Goal: Information Seeking & Learning: Check status

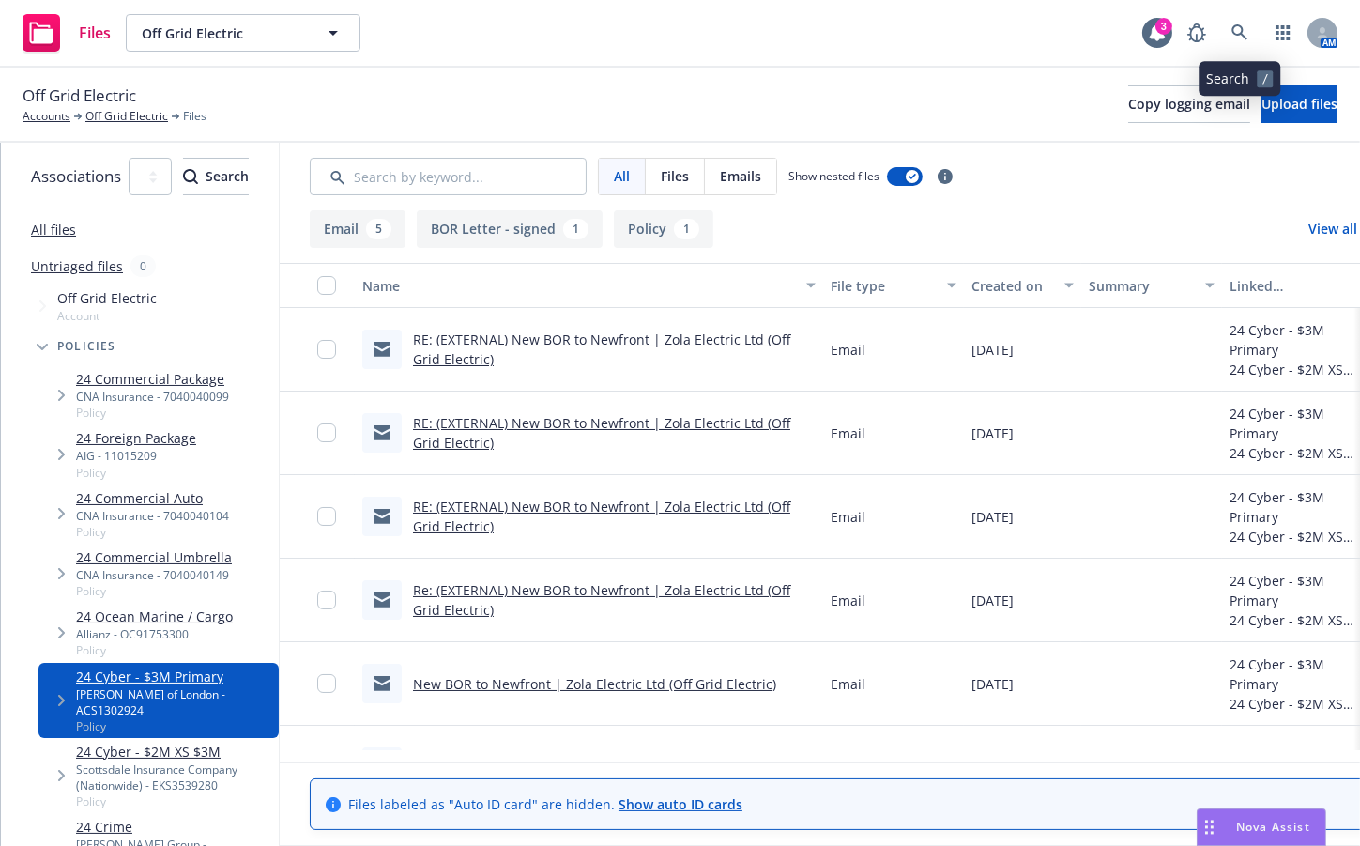
click at [1244, 39] on icon at bounding box center [1240, 32] width 17 height 17
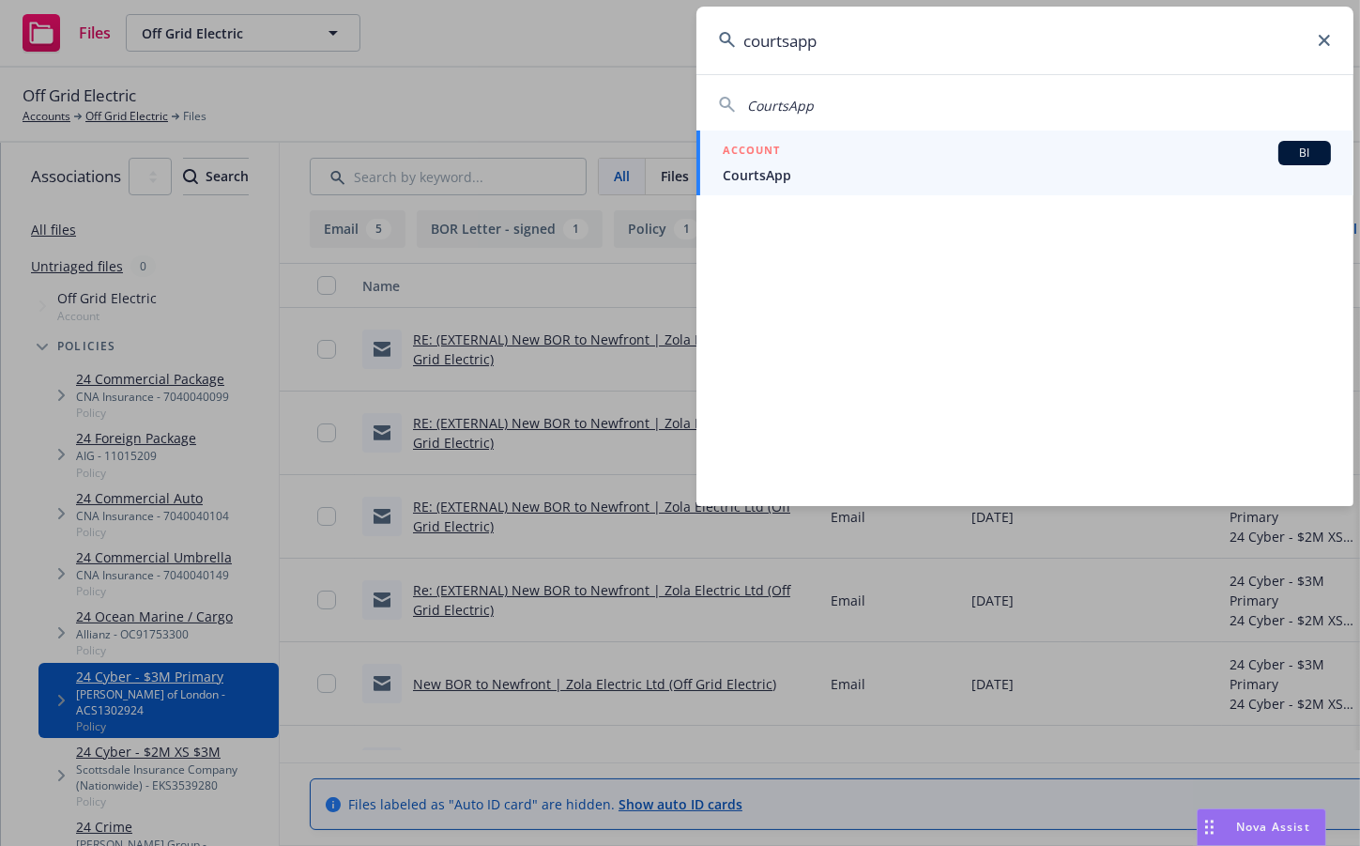
type input "courtsapp"
click at [1096, 162] on div "ACCOUNT BI" at bounding box center [1027, 153] width 608 height 24
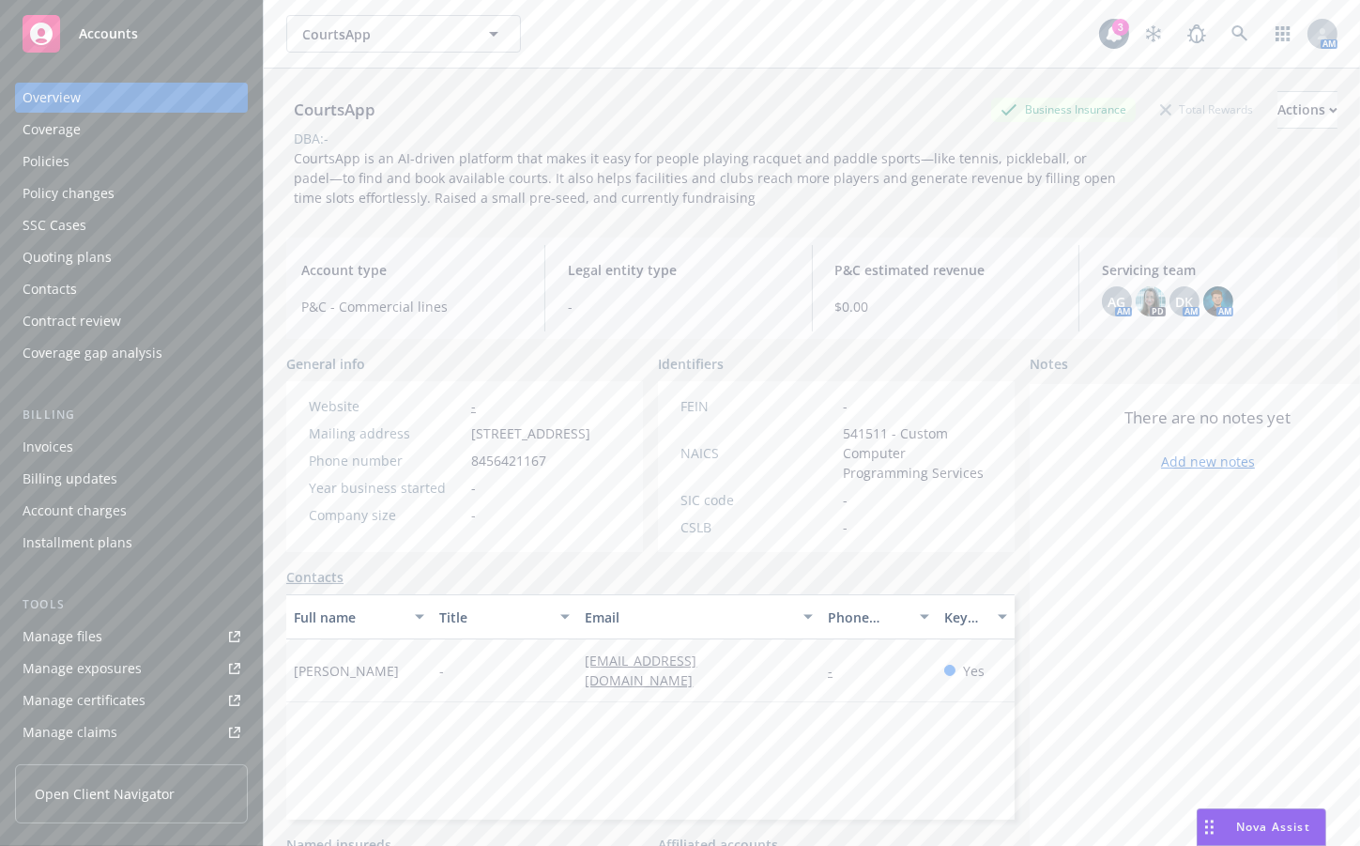
click at [127, 252] on div "Quoting plans" at bounding box center [132, 257] width 218 height 30
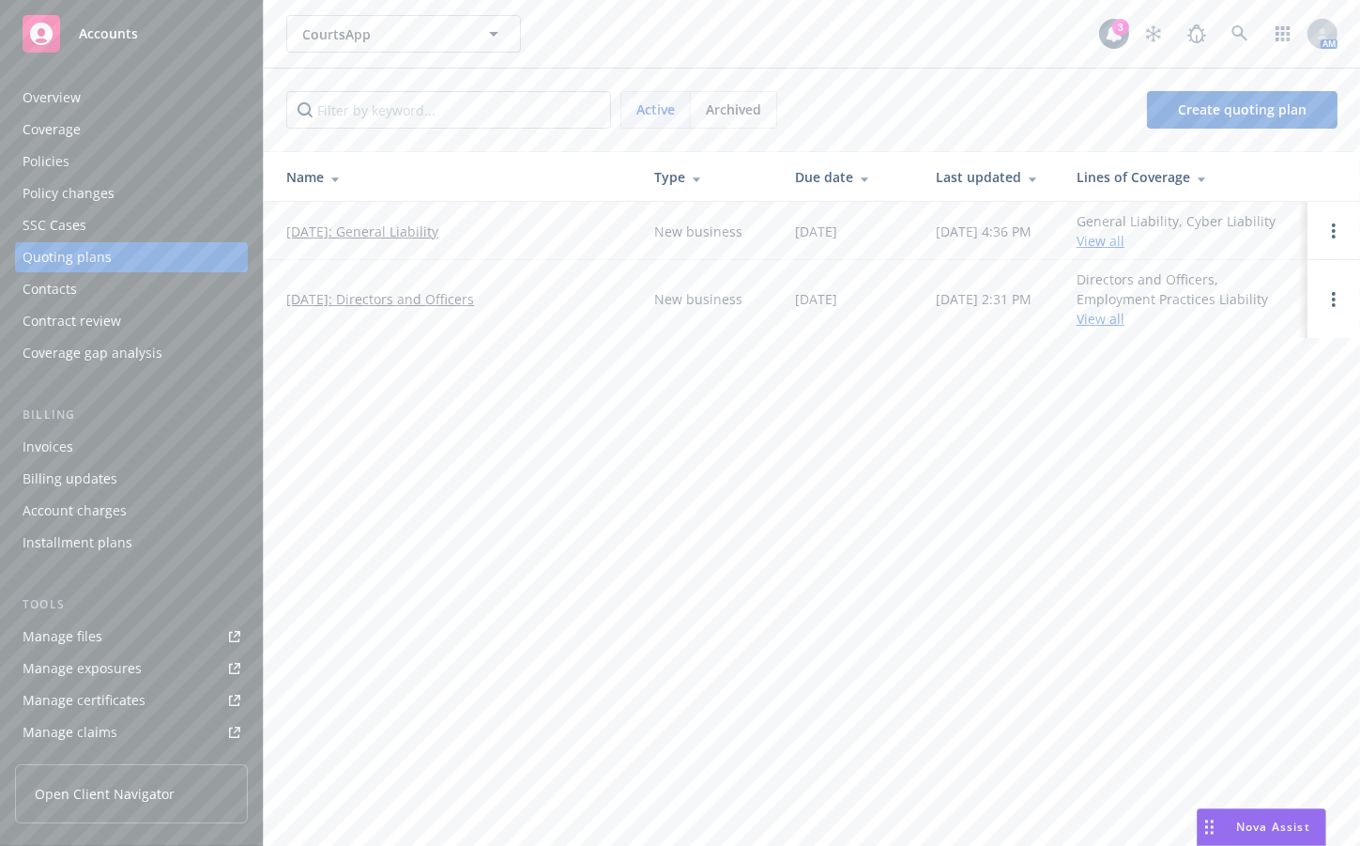
click at [1107, 237] on link "View all" at bounding box center [1101, 241] width 48 height 18
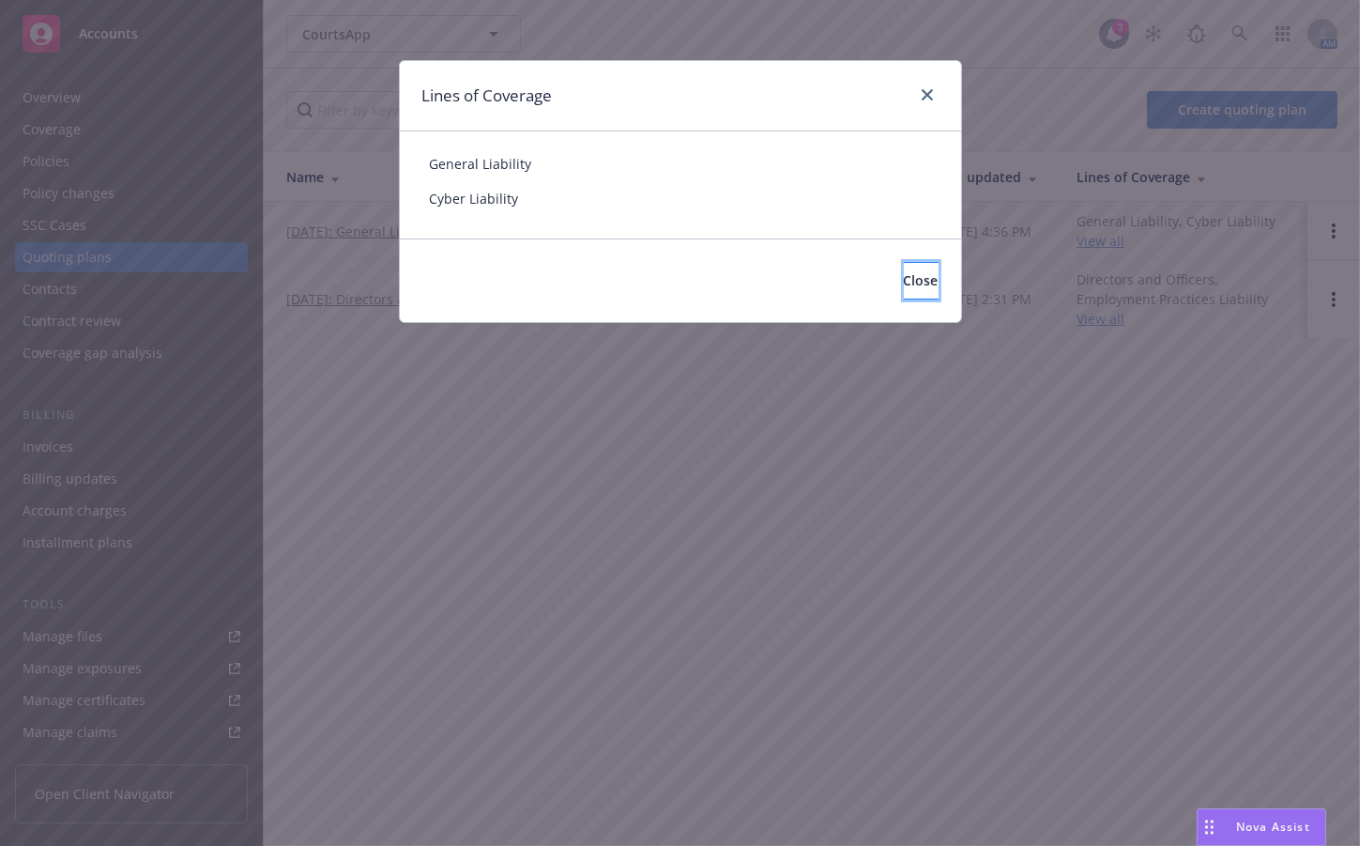
click at [904, 279] on span "Close" at bounding box center [921, 280] width 35 height 18
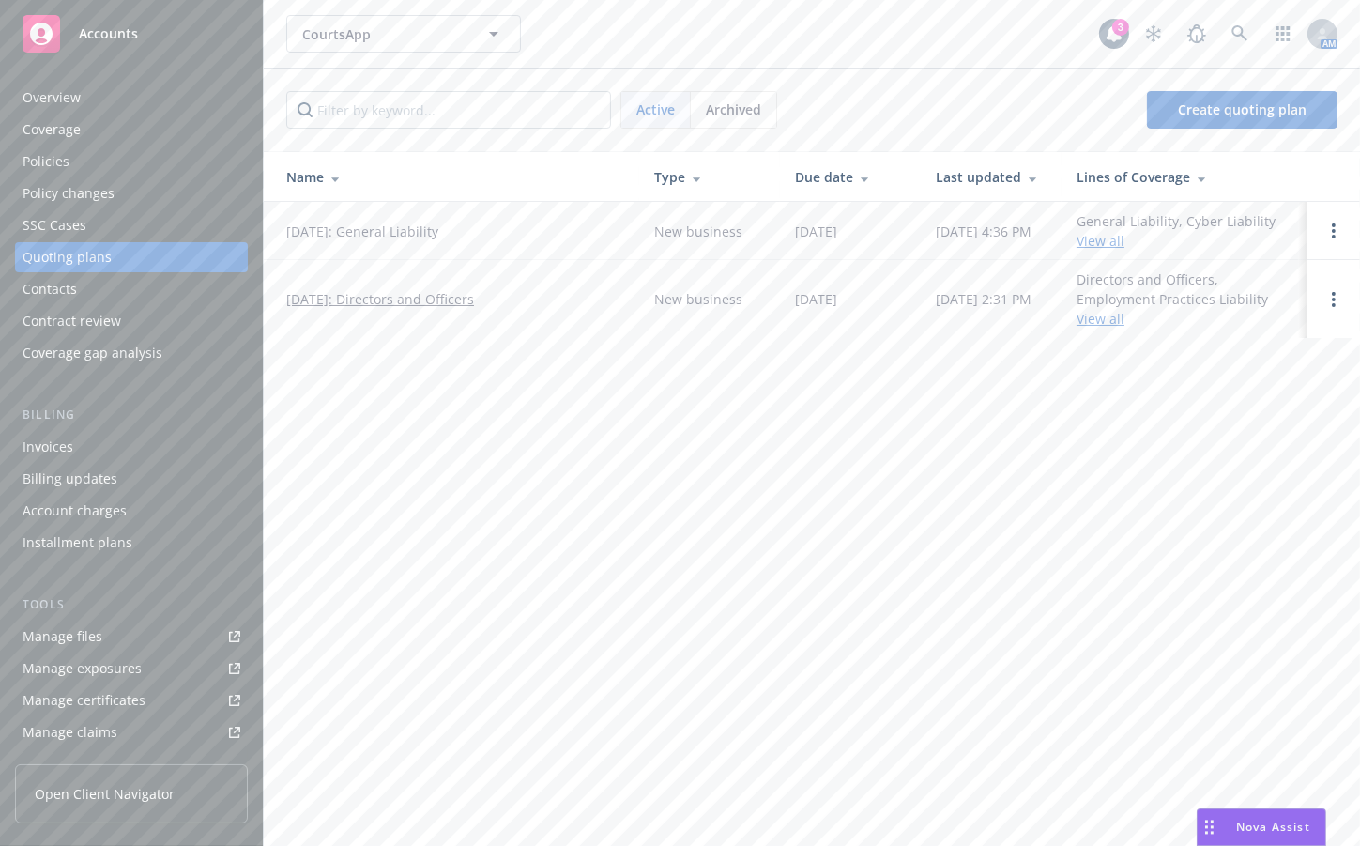
click at [345, 234] on link "[DATE]: General Liability" at bounding box center [362, 232] width 152 height 20
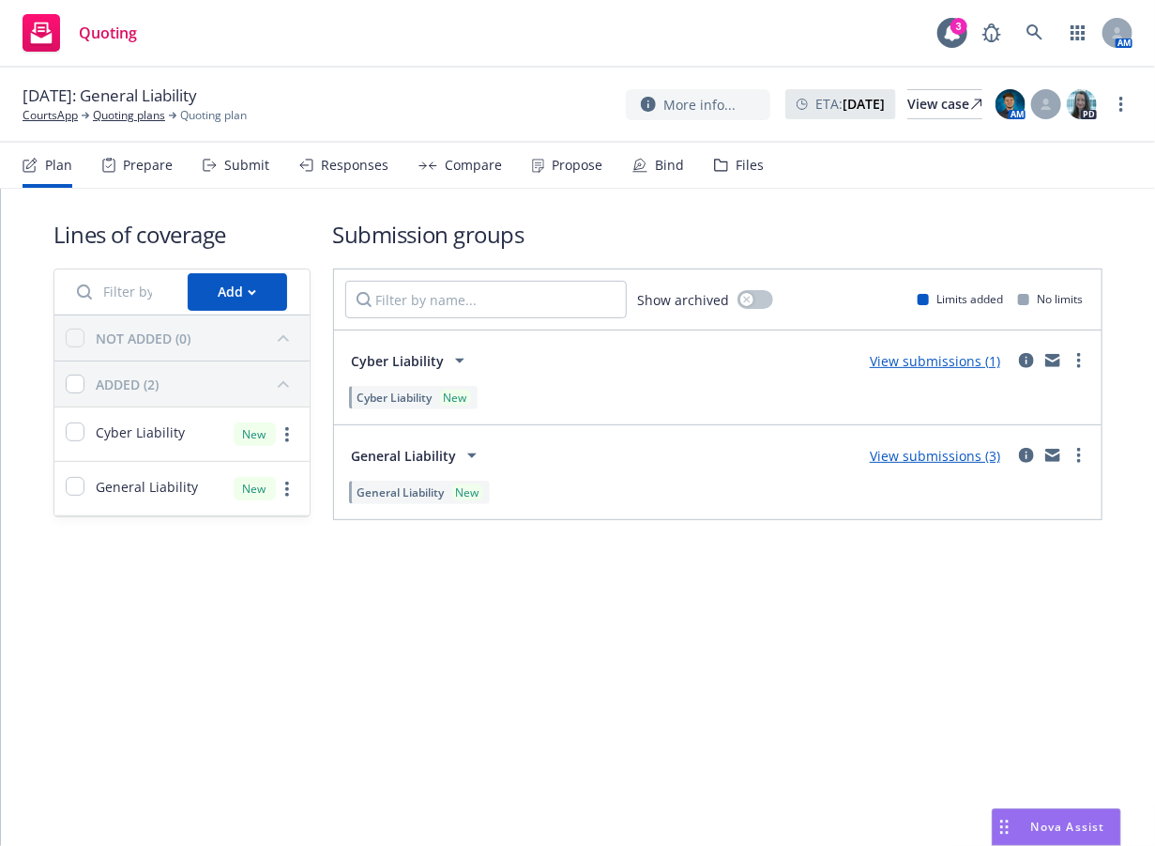
click at [987, 459] on link "View submissions (3)" at bounding box center [935, 456] width 130 height 18
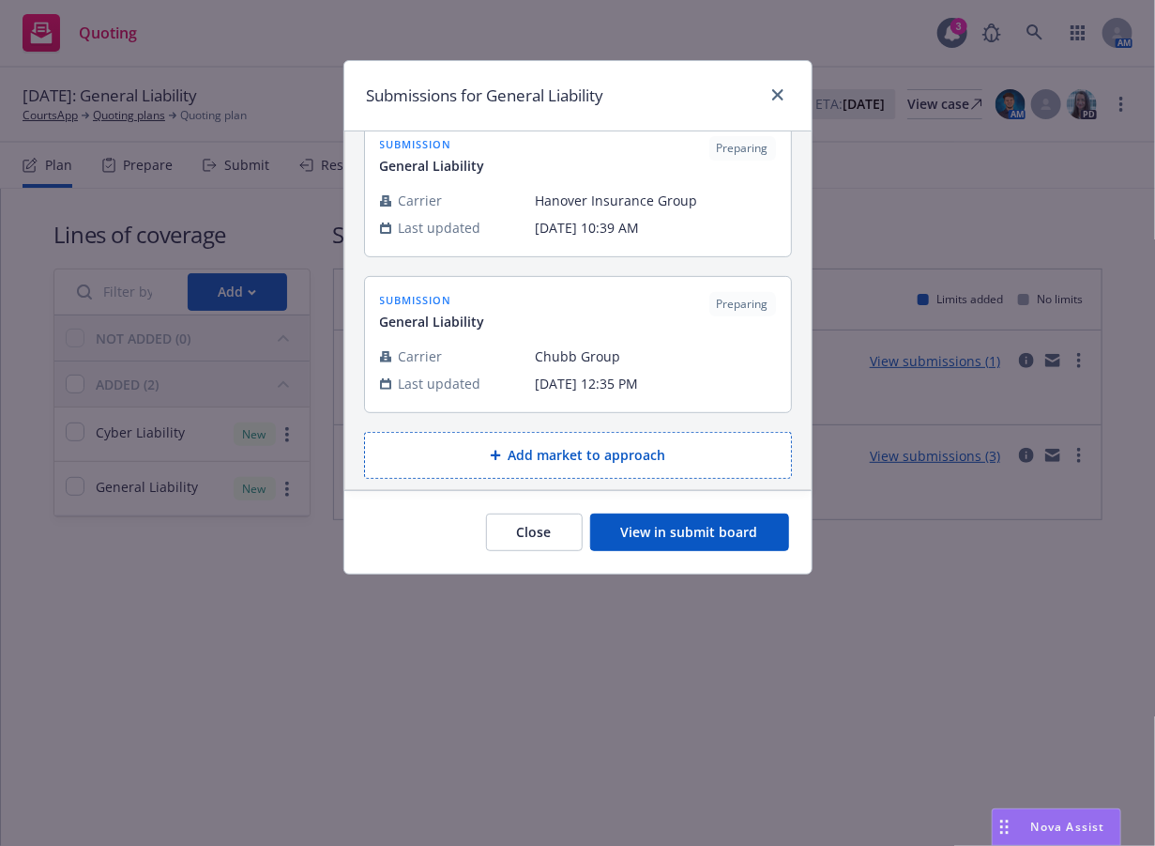
scroll to position [191, 0]
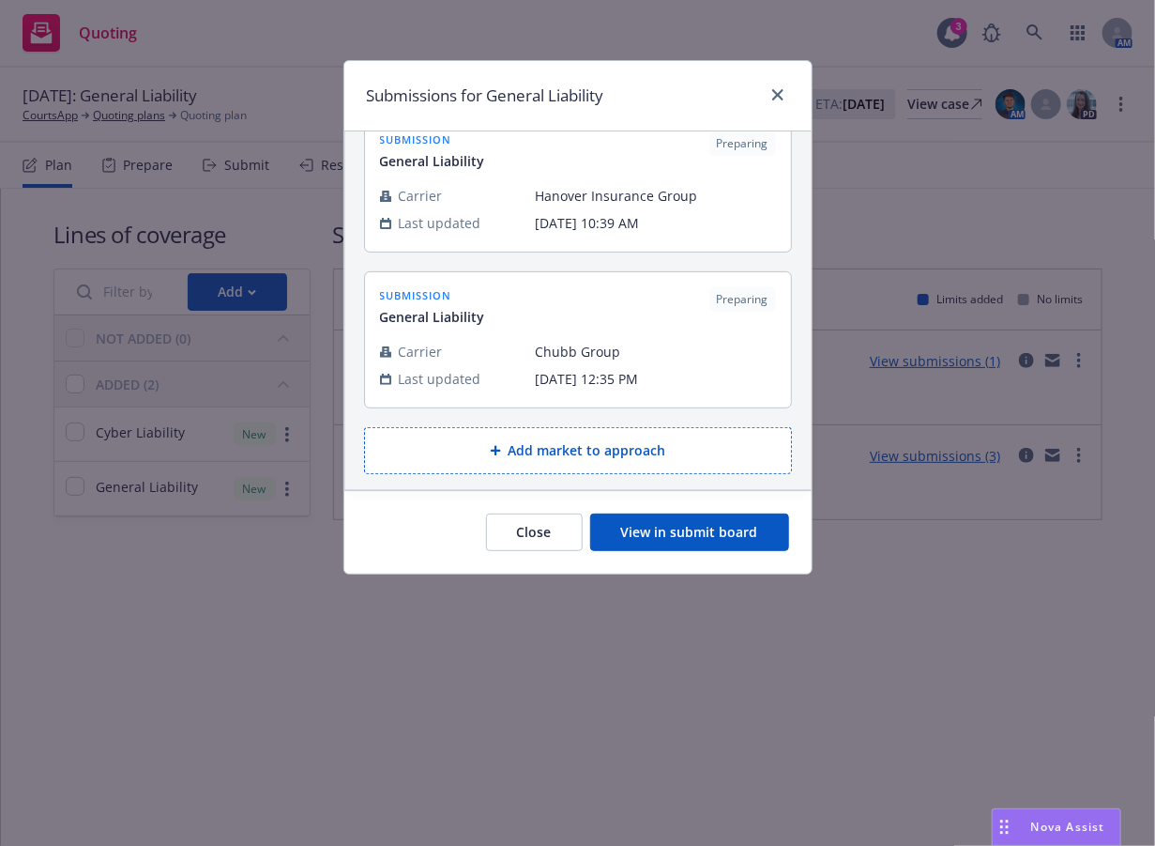
click at [795, 112] on div "Submissions for General Liability" at bounding box center [577, 96] width 467 height 70
click at [785, 115] on div "Submissions for General Liability" at bounding box center [577, 96] width 467 height 70
click at [773, 112] on div "Submissions for General Liability" at bounding box center [577, 96] width 467 height 70
click at [774, 100] on link "close" at bounding box center [778, 95] width 23 height 23
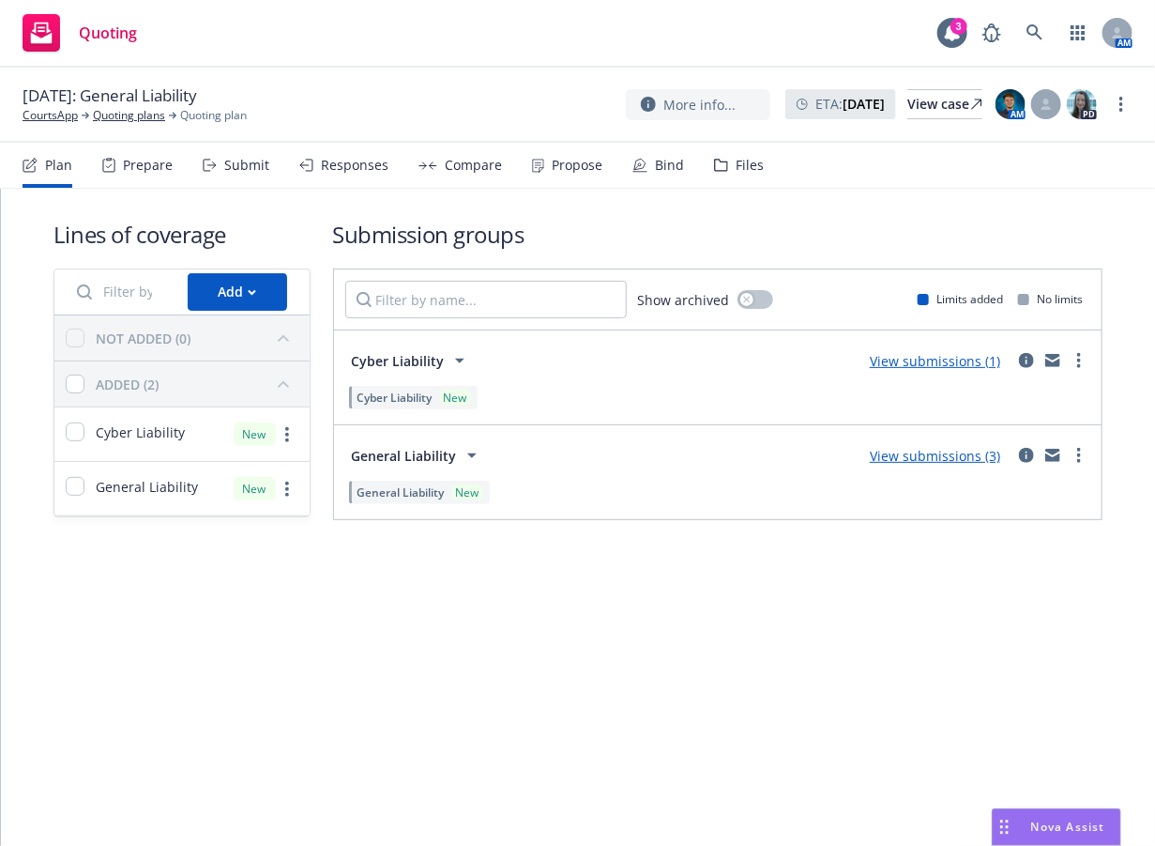
drag, startPoint x: 523, startPoint y: 230, endPoint x: 506, endPoint y: 236, distance: 17.8
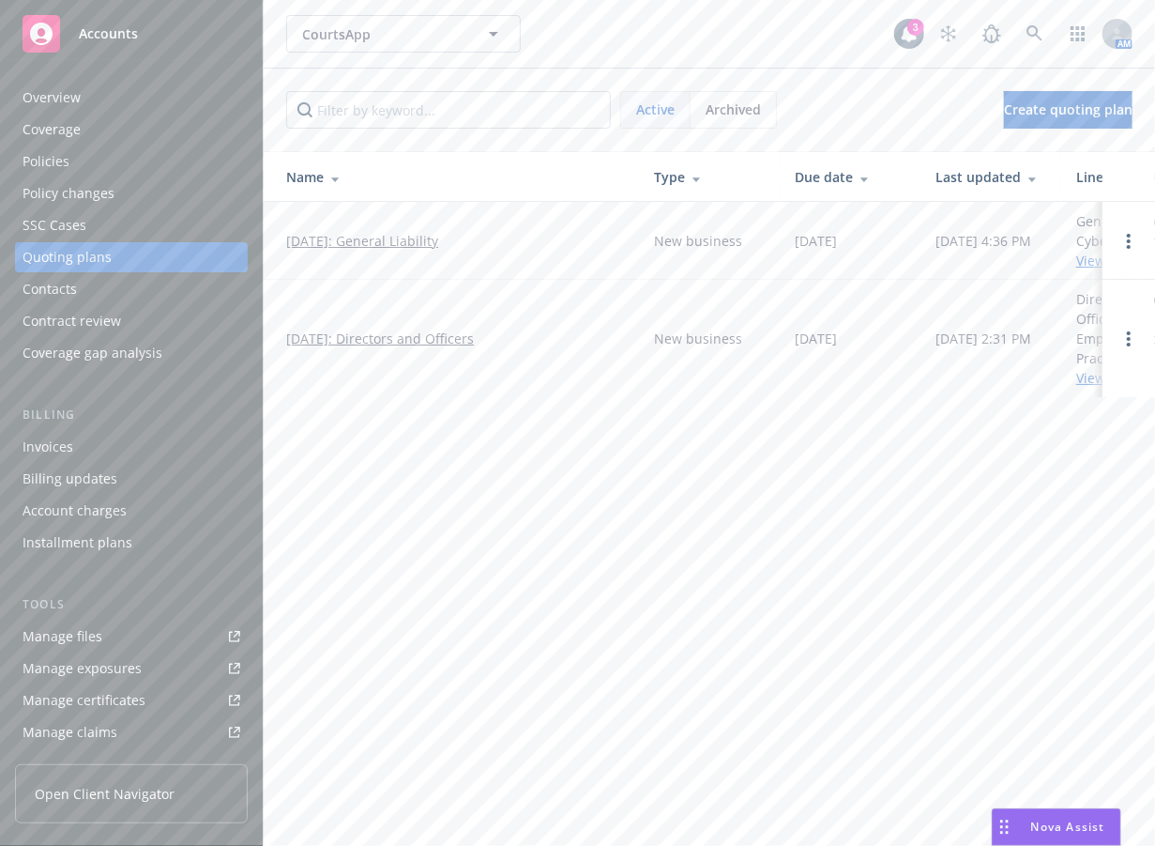
click at [400, 495] on div "CourtsApp CourtsApp 3 AM Active Archived Create quoting plan Name Type Due date…" at bounding box center [710, 423] width 892 height 846
